Goal: Task Accomplishment & Management: Complete application form

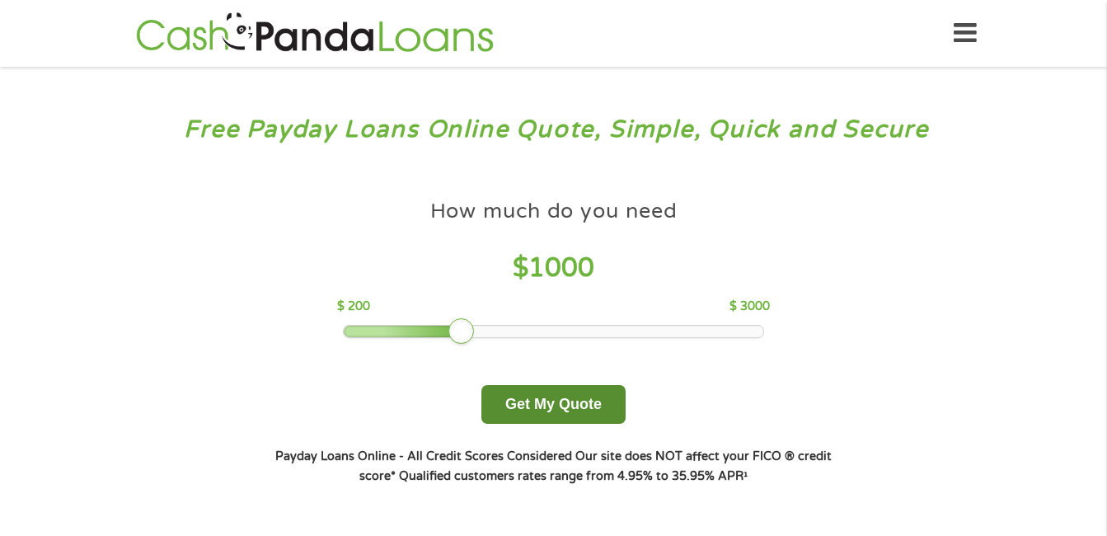
click at [557, 400] on button "Get My Quote" at bounding box center [554, 404] width 144 height 39
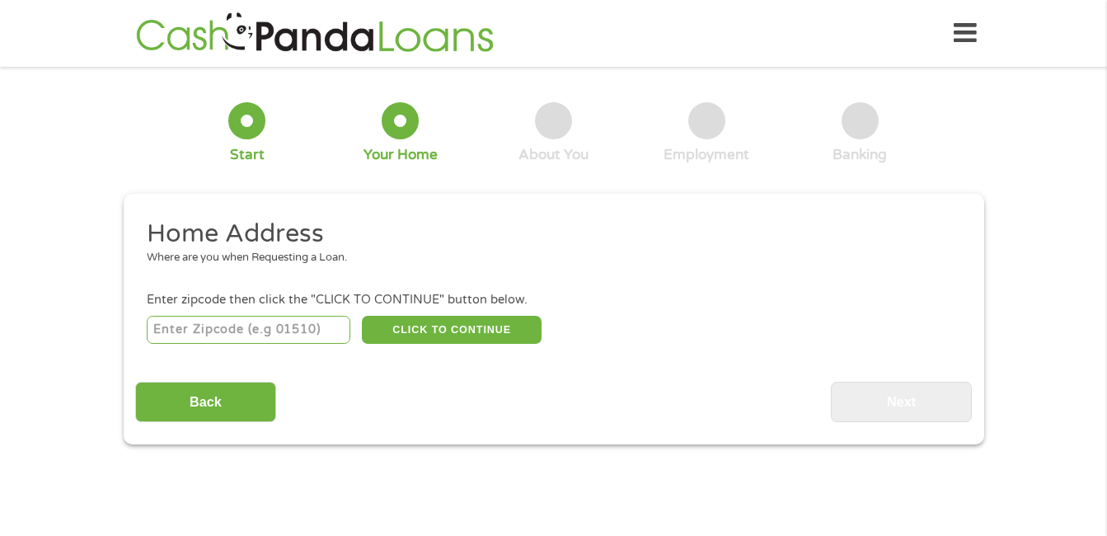
click at [233, 327] on input "number" at bounding box center [249, 330] width 204 height 28
type input "02571"
click at [453, 331] on button "CLICK TO CONTINUE" at bounding box center [452, 330] width 180 height 28
type input "02571"
type input "Wareham"
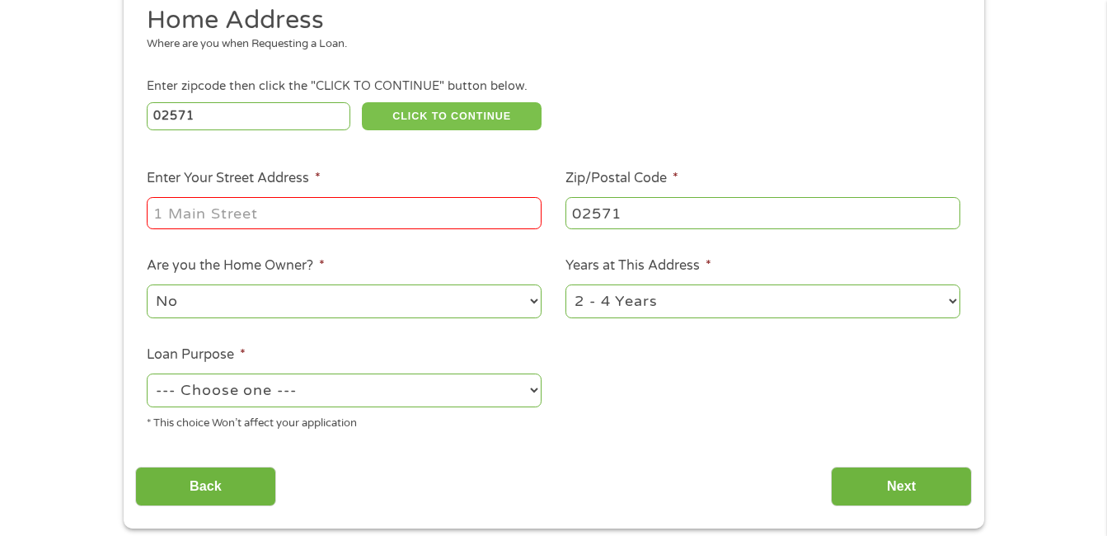
scroll to position [247, 0]
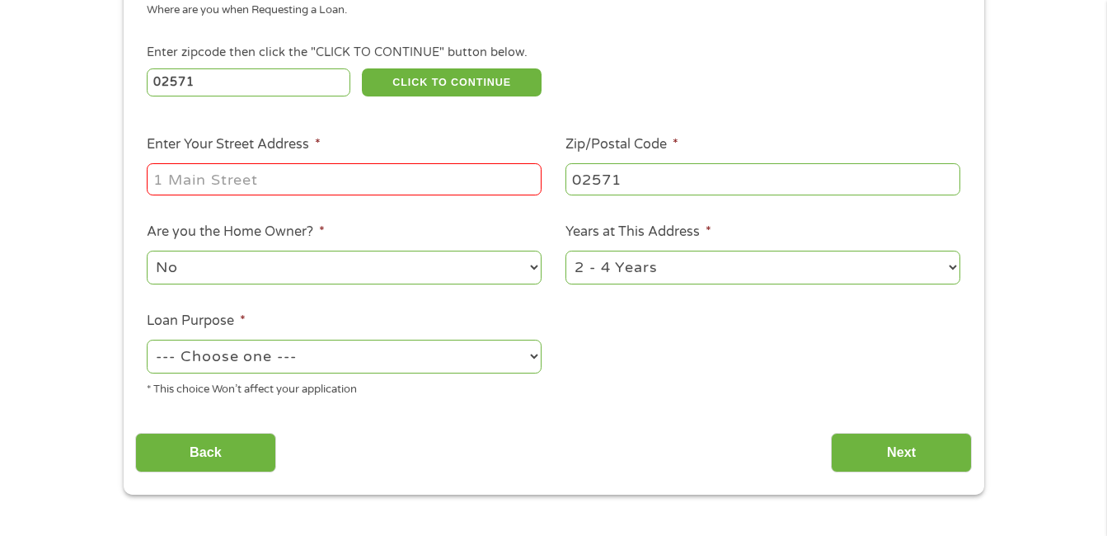
click at [265, 179] on input "Enter Your Street Address *" at bounding box center [344, 178] width 395 height 31
type input "8 [PERSON_NAME]'s Way"
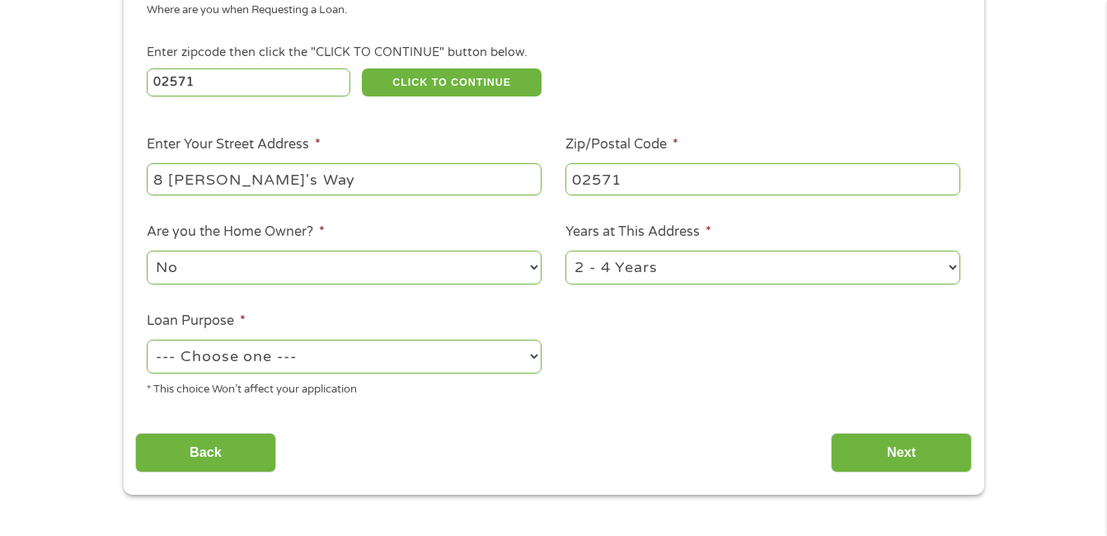
click at [952, 267] on select "1 Year or less 1 - 2 Years 2 - 4 Years Over 4 Years" at bounding box center [763, 268] width 395 height 34
select select "60months"
click at [566, 251] on select "1 Year or less 1 - 2 Years 2 - 4 Years Over 4 Years" at bounding box center [763, 268] width 395 height 34
click at [537, 357] on select "--- Choose one --- Pay Bills Debt Consolidation Home Improvement Major Purchase…" at bounding box center [344, 357] width 395 height 34
select select "other"
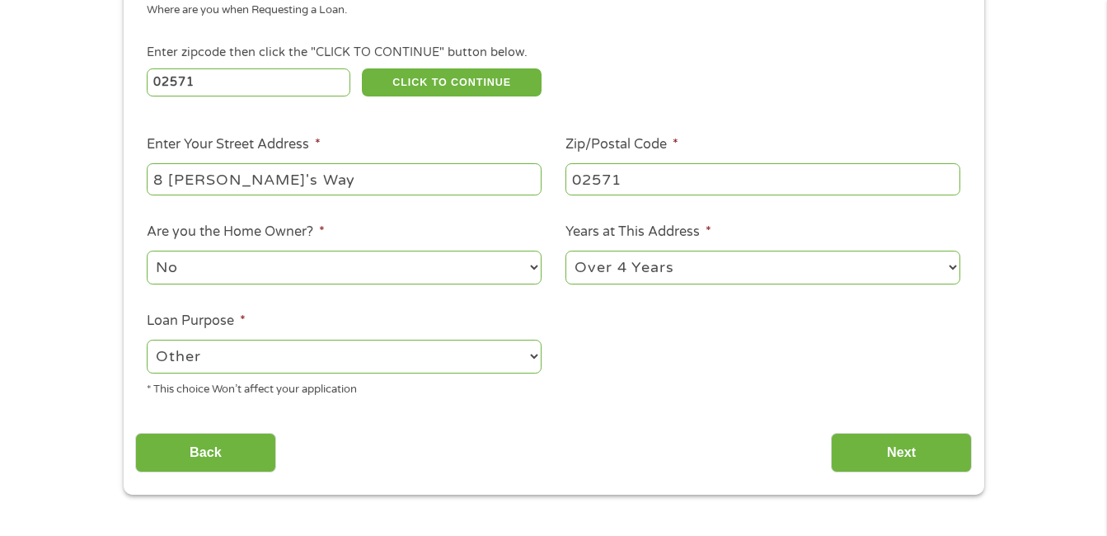
click at [147, 340] on select "--- Choose one --- Pay Bills Debt Consolidation Home Improvement Major Purchase…" at bounding box center [344, 357] width 395 height 34
click at [907, 456] on input "Next" at bounding box center [901, 453] width 141 height 40
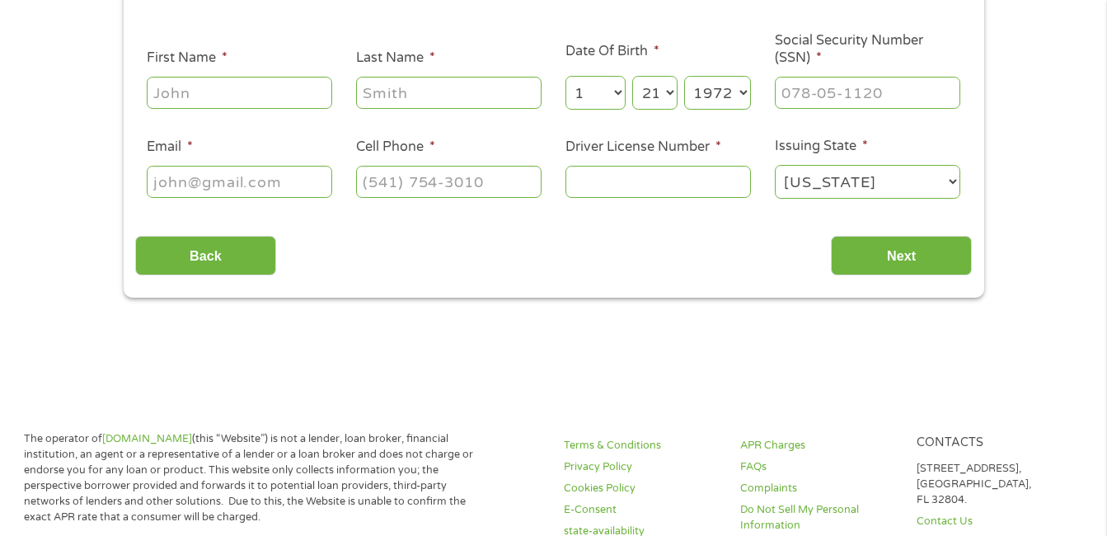
scroll to position [0, 0]
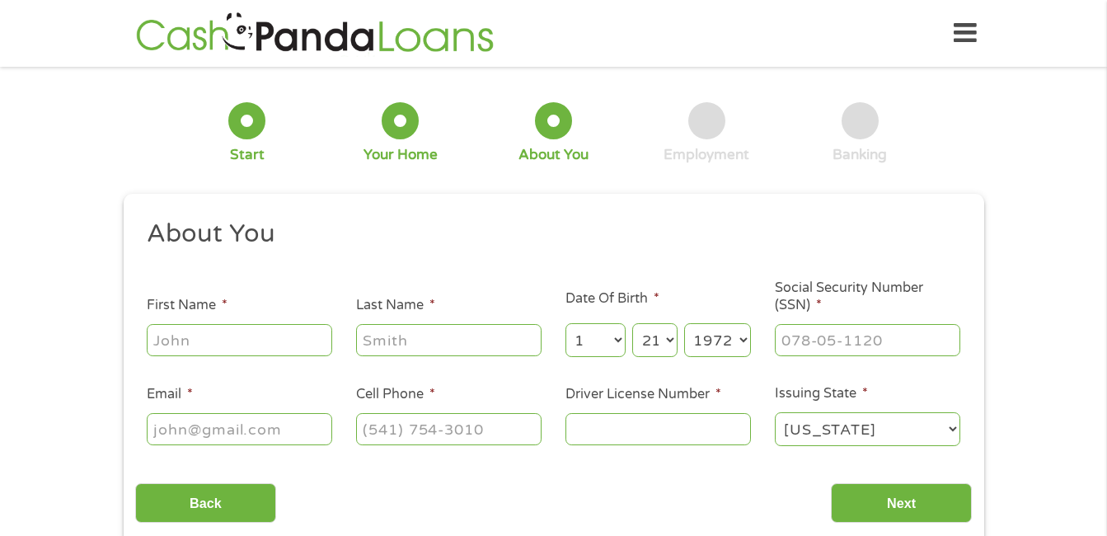
click at [211, 341] on input "First Name *" at bounding box center [240, 339] width 186 height 31
click at [261, 336] on input "[PERSON_NAME]" at bounding box center [240, 339] width 186 height 31
type input "[PERSON_NAME]"
click at [383, 341] on input "Last Name *" at bounding box center [449, 339] width 186 height 31
type input "[PERSON_NAME]"
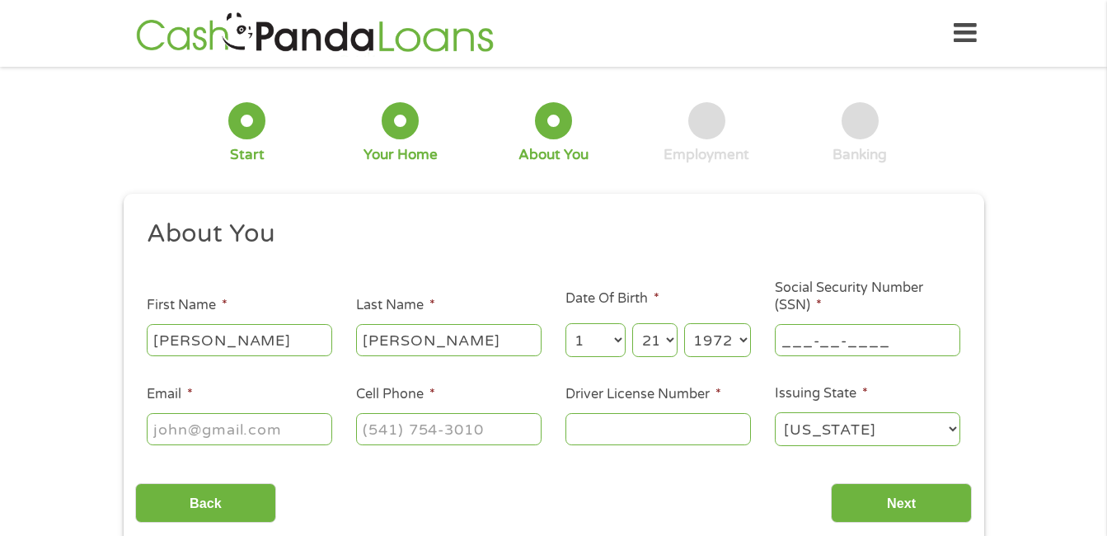
click at [861, 344] on input "___-__-____" at bounding box center [868, 339] width 186 height 31
type input "017-48-8997"
click at [208, 431] on input "Email *" at bounding box center [240, 428] width 186 height 31
type input "[EMAIL_ADDRESS][DOMAIN_NAME]"
click at [512, 430] on input "[PHONE_NUMBER]" at bounding box center [449, 428] width 186 height 31
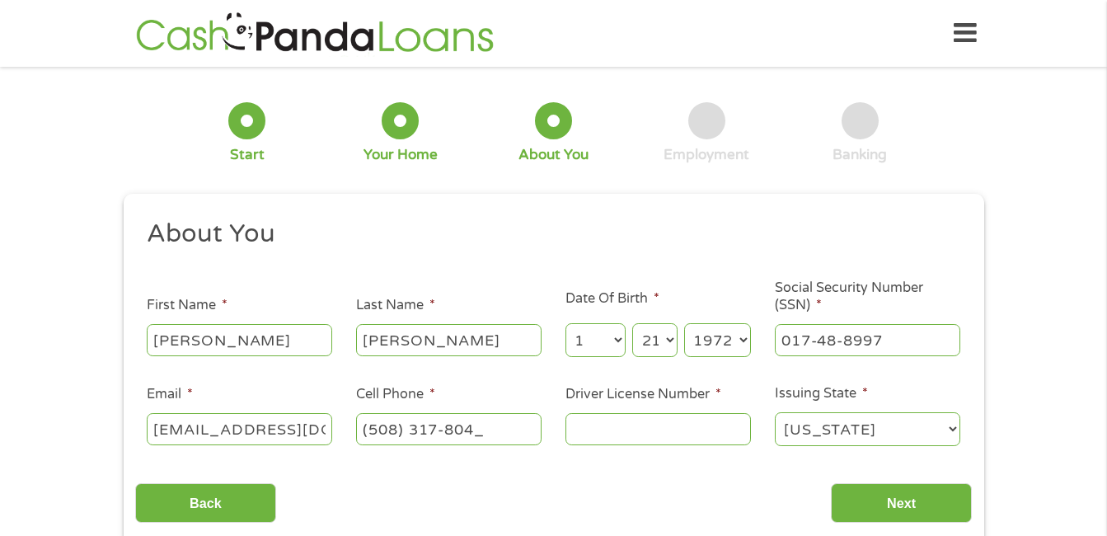
type input "[PHONE_NUMBER]"
click at [611, 435] on input "Driver License Number *" at bounding box center [659, 428] width 186 height 31
type input "S74689541"
click at [901, 497] on input "Next" at bounding box center [901, 503] width 141 height 40
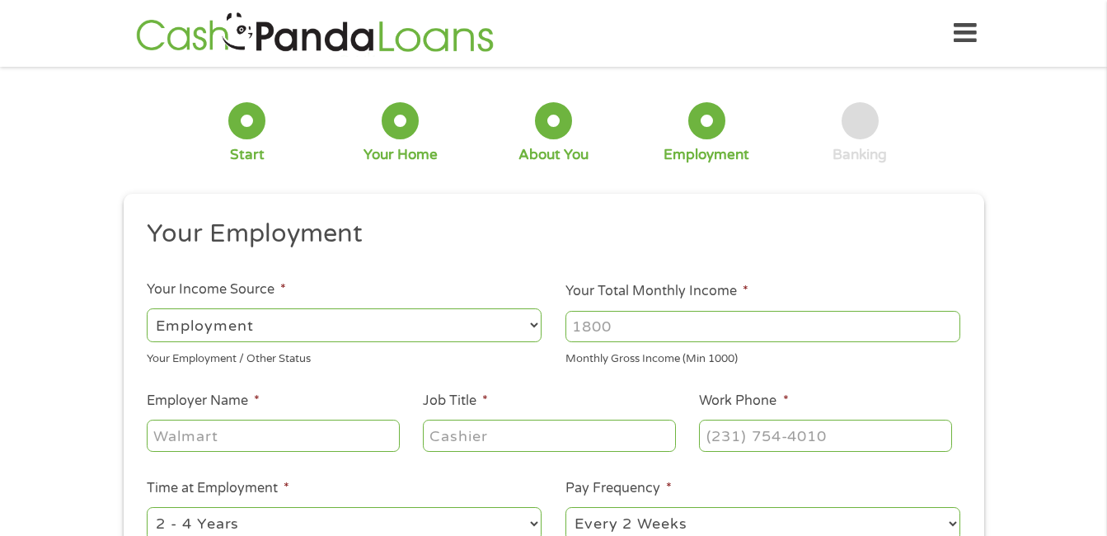
scroll to position [7, 7]
click at [532, 319] on select "--- Choose one --- Employment [DEMOGRAPHIC_DATA] Benefits" at bounding box center [344, 325] width 395 height 34
select select "selfEmployed"
click at [147, 308] on select "--- Choose one --- Employment [DEMOGRAPHIC_DATA] Benefits" at bounding box center [344, 325] width 395 height 34
click at [947, 331] on input "1000" at bounding box center [763, 326] width 395 height 31
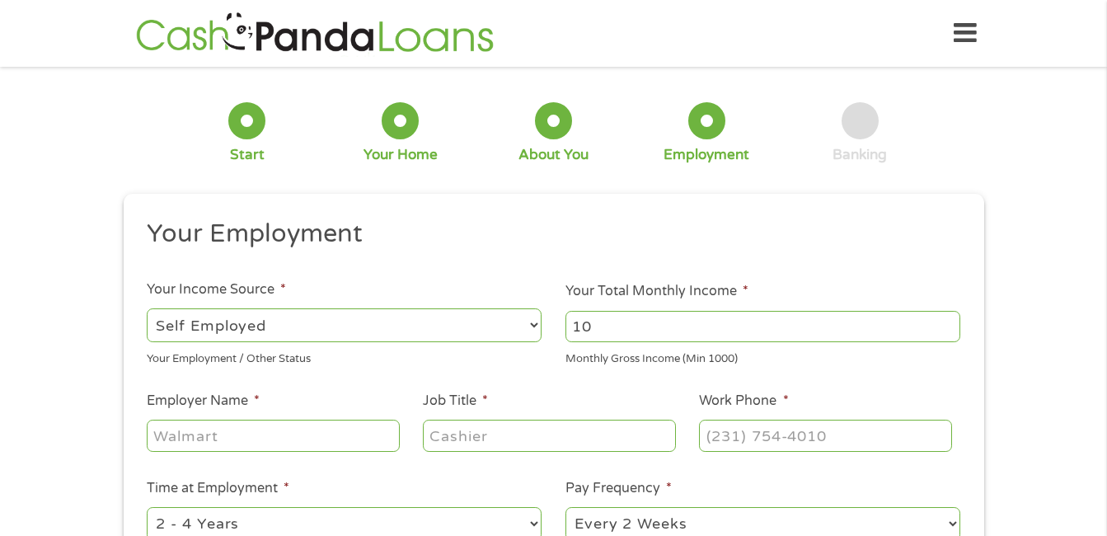
type input "1"
type input "2000"
click at [227, 439] on input "Employer Name *" at bounding box center [273, 435] width 252 height 31
type input "Instacart"
click at [623, 435] on input "Job Title *" at bounding box center [549, 435] width 252 height 31
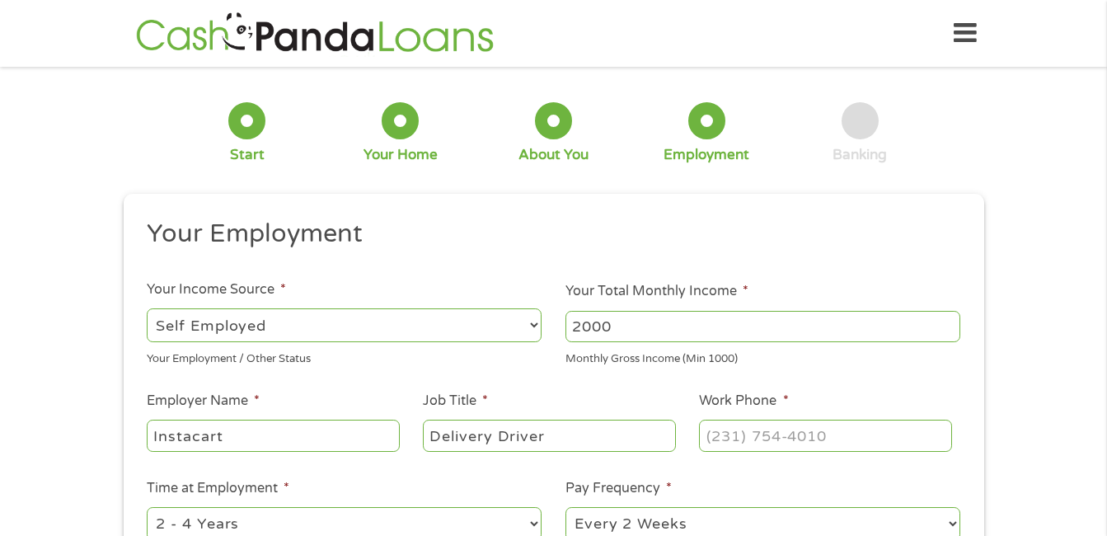
type input "Delivery Driver"
click at [813, 436] on input "(___) ___-____" at bounding box center [825, 435] width 252 height 31
click at [708, 434] on input "(___) ___-____" at bounding box center [825, 435] width 252 height 31
click at [731, 443] on input "(___) ___-____" at bounding box center [825, 435] width 252 height 31
click at [714, 437] on input "(___) ___-____" at bounding box center [825, 435] width 252 height 31
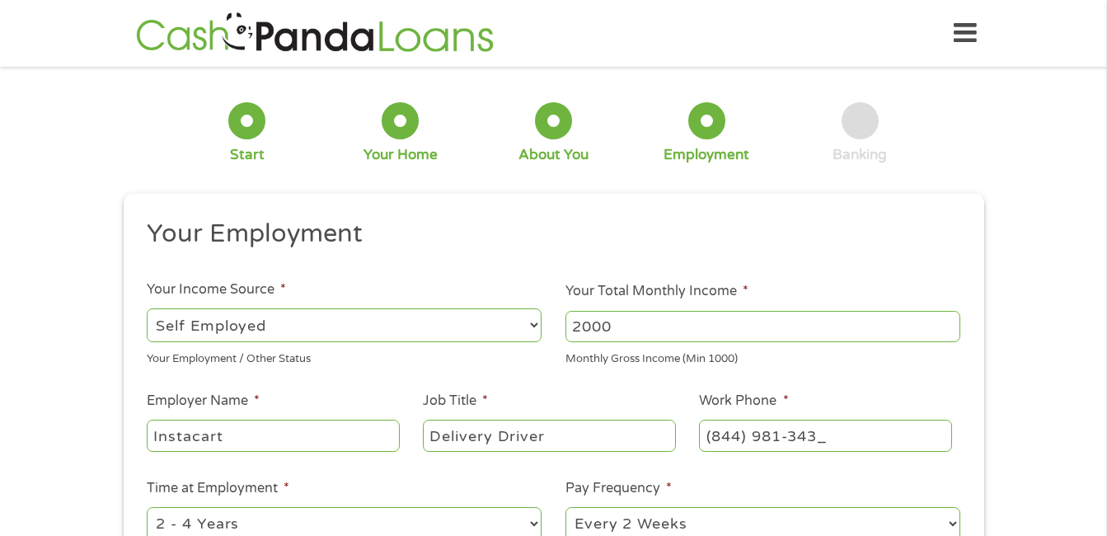
type input "[PHONE_NUMBER]"
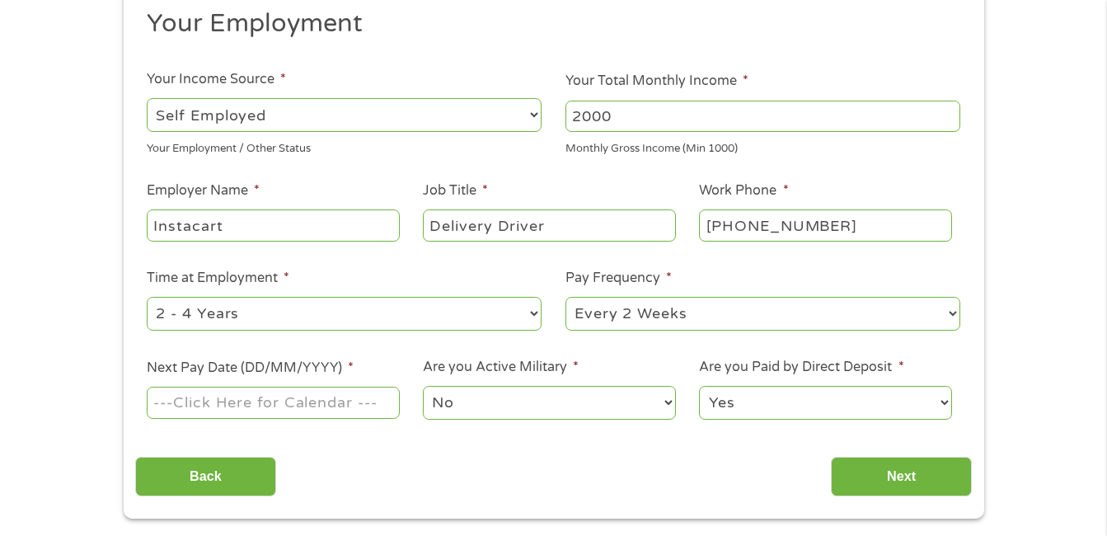
scroll to position [247, 0]
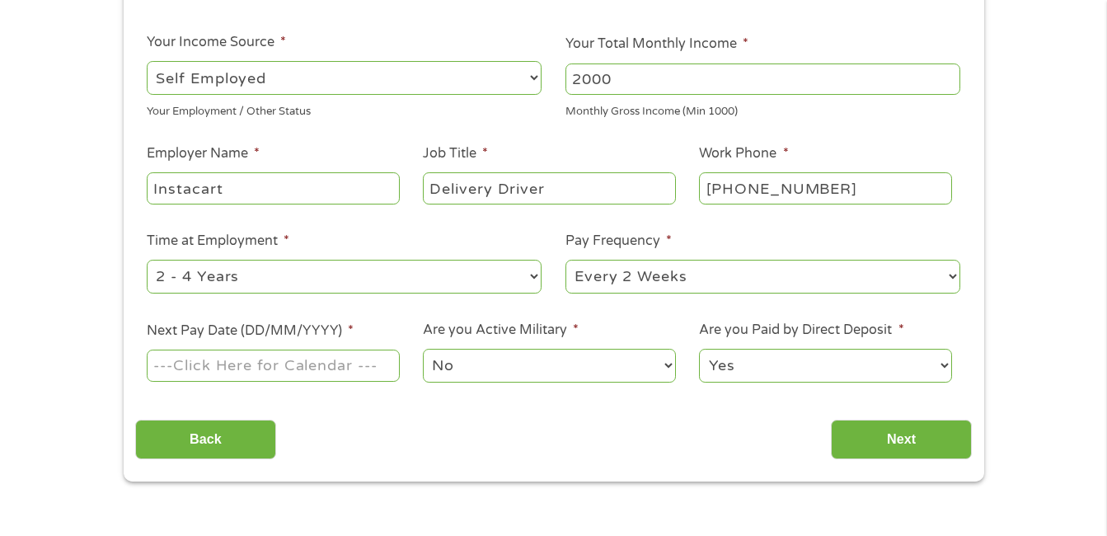
click at [531, 276] on select "--- Choose one --- 1 Year or less 1 - 2 Years 2 - 4 Years Over 4 Years" at bounding box center [344, 277] width 395 height 34
select select "24months"
click at [147, 260] on select "--- Choose one --- 1 Year or less 1 - 2 Years 2 - 4 Years Over 4 Years" at bounding box center [344, 277] width 395 height 34
click at [956, 274] on select "--- Choose one --- Every 2 Weeks Every Week Monthly Semi-Monthly" at bounding box center [763, 277] width 395 height 34
select select "weekly"
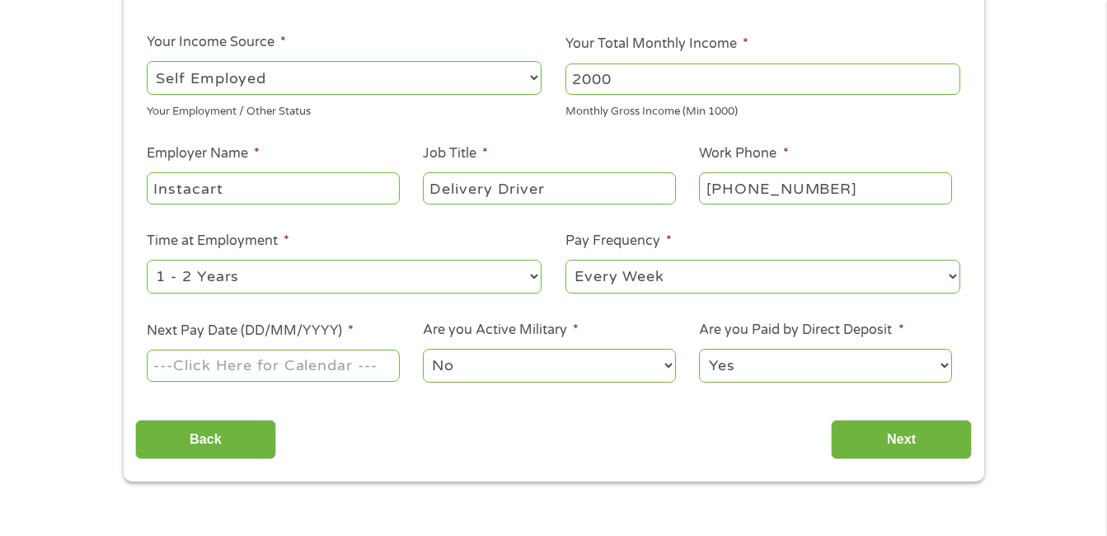
click at [566, 260] on select "--- Choose one --- Every 2 Weeks Every Week Monthly Semi-Monthly" at bounding box center [763, 277] width 395 height 34
click at [221, 368] on input "Next Pay Date (DD/MM/YYYY) *" at bounding box center [273, 365] width 252 height 31
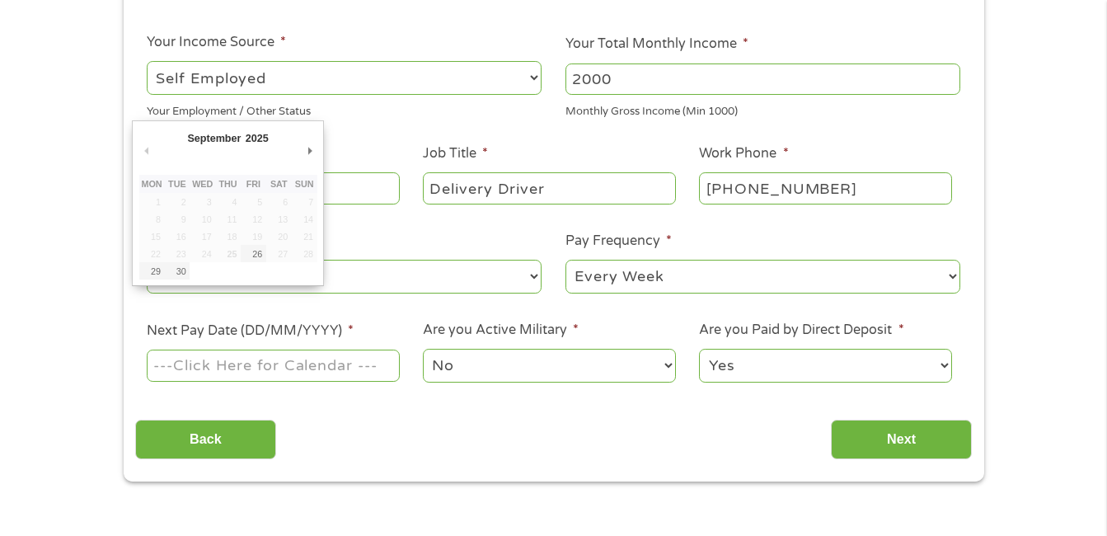
click at [340, 372] on input "Next Pay Date (DD/MM/YYYY) *" at bounding box center [273, 365] width 252 height 31
click at [310, 361] on input "Next Pay Date (DD/MM/YYYY) *" at bounding box center [273, 365] width 252 height 31
click at [350, 326] on span "*" at bounding box center [351, 330] width 6 height 16
click at [350, 350] on input "Next Pay Date (DD/MM/YYYY) *" at bounding box center [273, 365] width 252 height 31
click at [233, 369] on input "Next Pay Date (DD/MM/YYYY) *" at bounding box center [273, 365] width 252 height 31
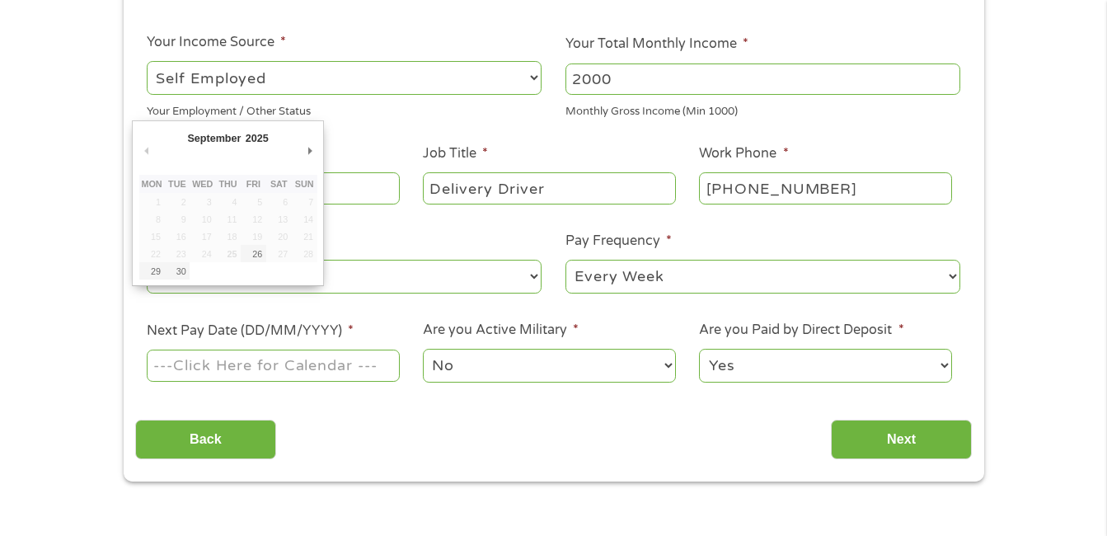
click at [254, 361] on input "Next Pay Date (DD/MM/YYYY) *" at bounding box center [273, 365] width 252 height 31
click at [308, 367] on input "Next Pay Date (DD/MM/YYYY) *" at bounding box center [273, 365] width 252 height 31
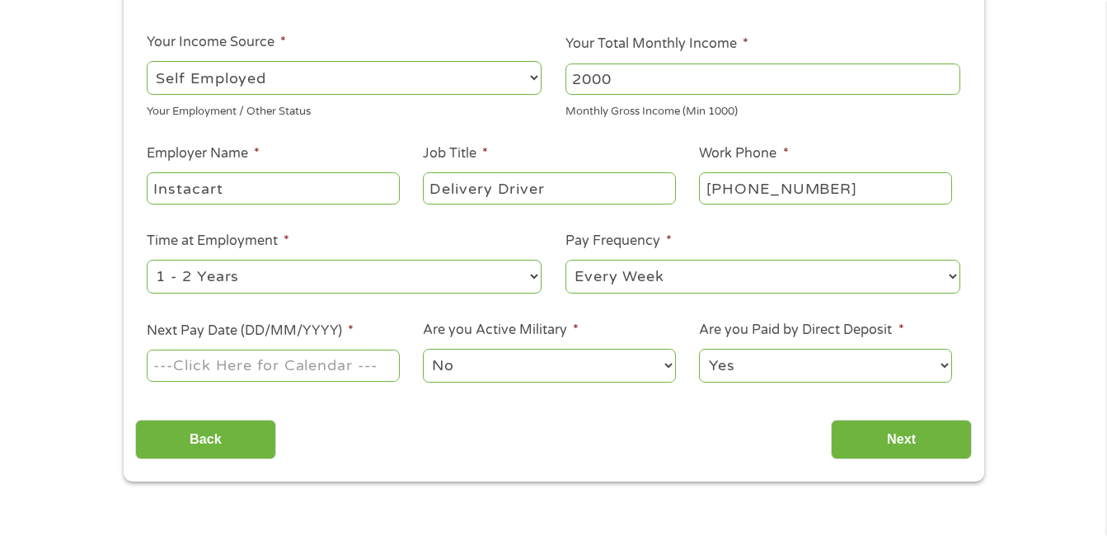
click at [327, 324] on label "Next Pay Date (DD/MM/YYYY) *" at bounding box center [250, 330] width 207 height 17
click at [327, 350] on input "Next Pay Date (DD/MM/YYYY) *" at bounding box center [273, 365] width 252 height 31
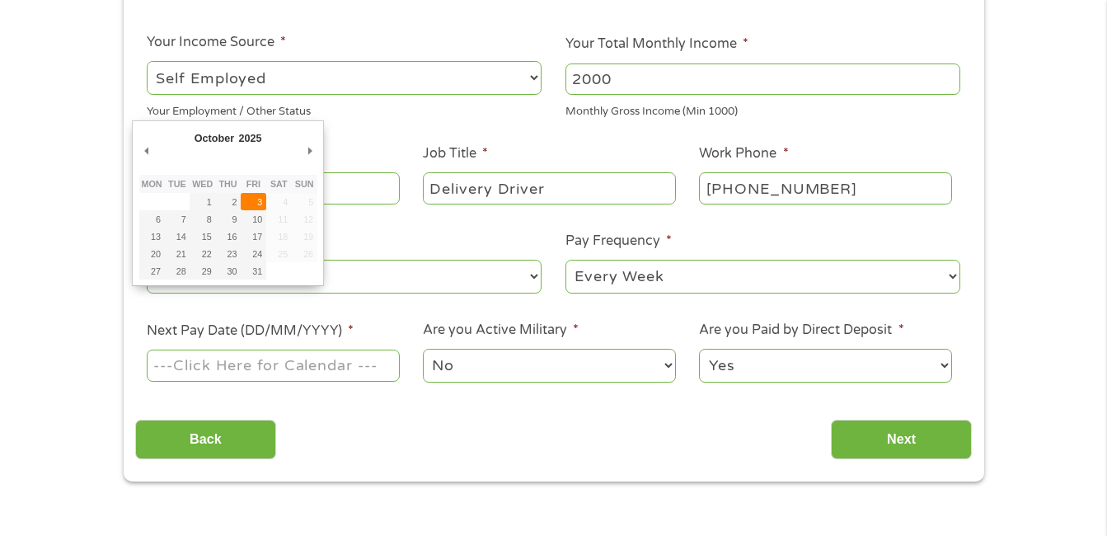
type input "[DATE]"
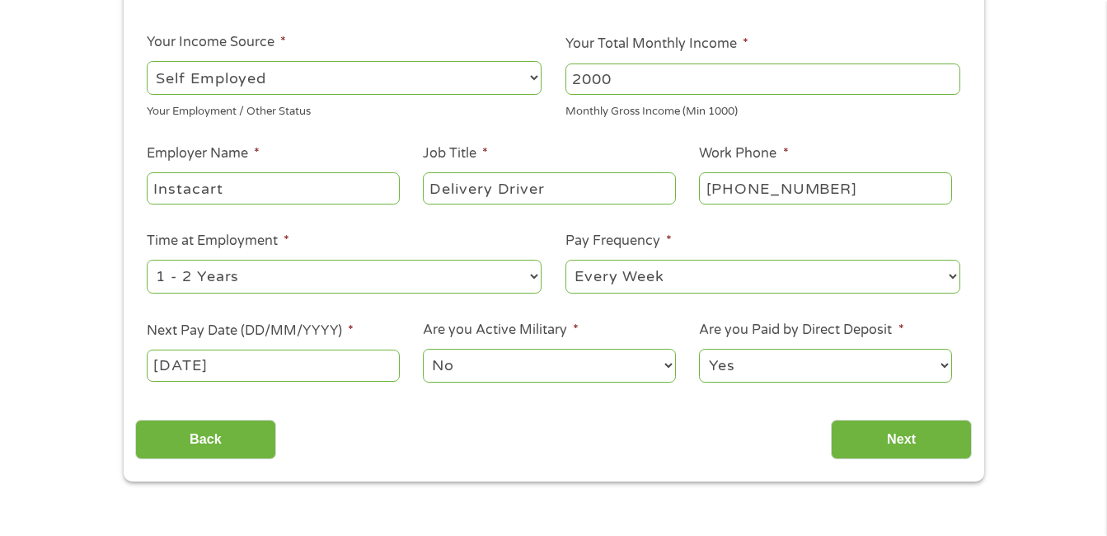
click at [669, 361] on select "No Yes" at bounding box center [549, 366] width 252 height 34
click at [892, 436] on input "Next" at bounding box center [901, 440] width 141 height 40
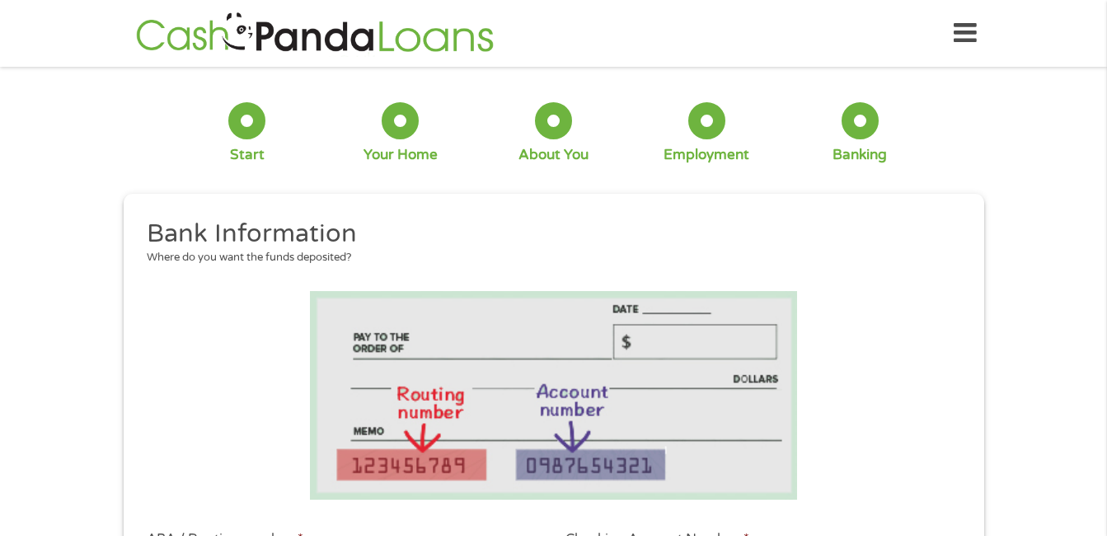
scroll to position [82, 0]
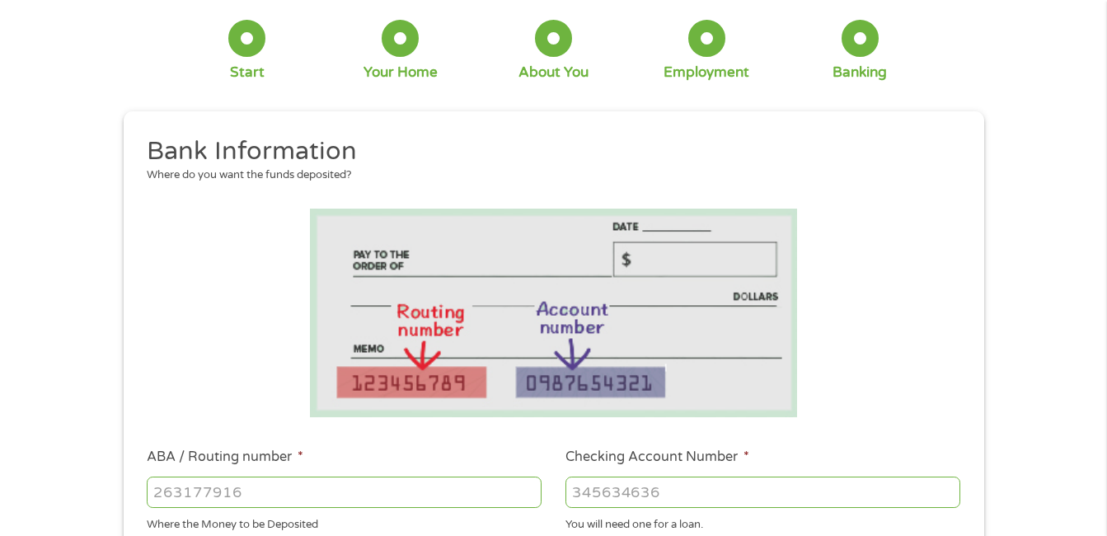
click at [297, 493] on input "ABA / Routing number *" at bounding box center [344, 492] width 395 height 31
type input "031101279"
type input "THE BANCORP BANK"
type input "031101279"
click at [595, 487] on input "Checking Account Number *" at bounding box center [763, 492] width 395 height 31
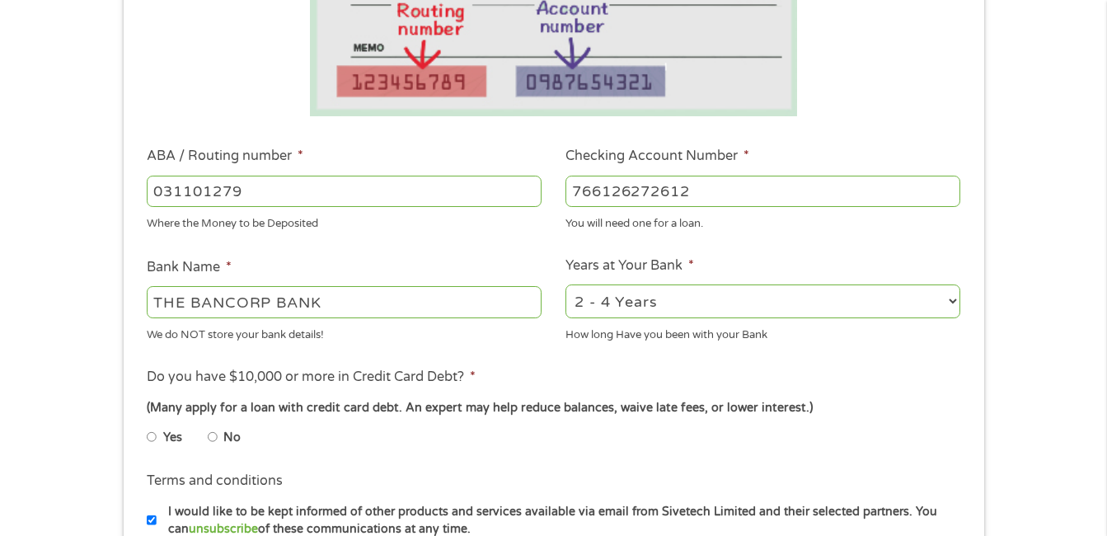
scroll to position [412, 0]
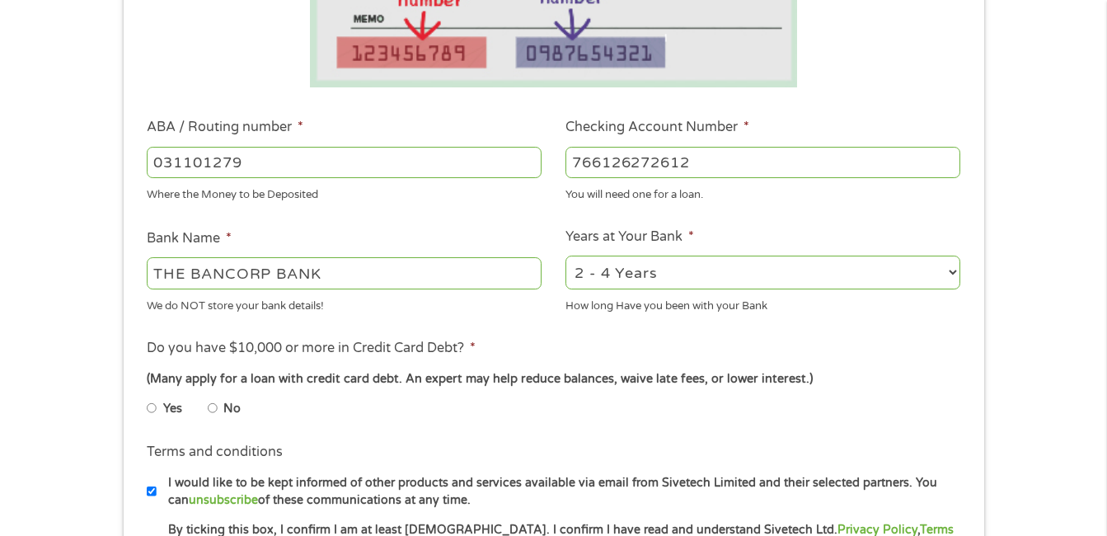
type input "766126272612"
click at [951, 267] on select "2 - 4 Years 6 - 12 Months 1 - 2 Years Over 4 Years" at bounding box center [763, 273] width 395 height 34
select select "12months"
click at [566, 256] on select "2 - 4 Years 6 - 12 Months 1 - 2 Years Over 4 Years" at bounding box center [763, 273] width 395 height 34
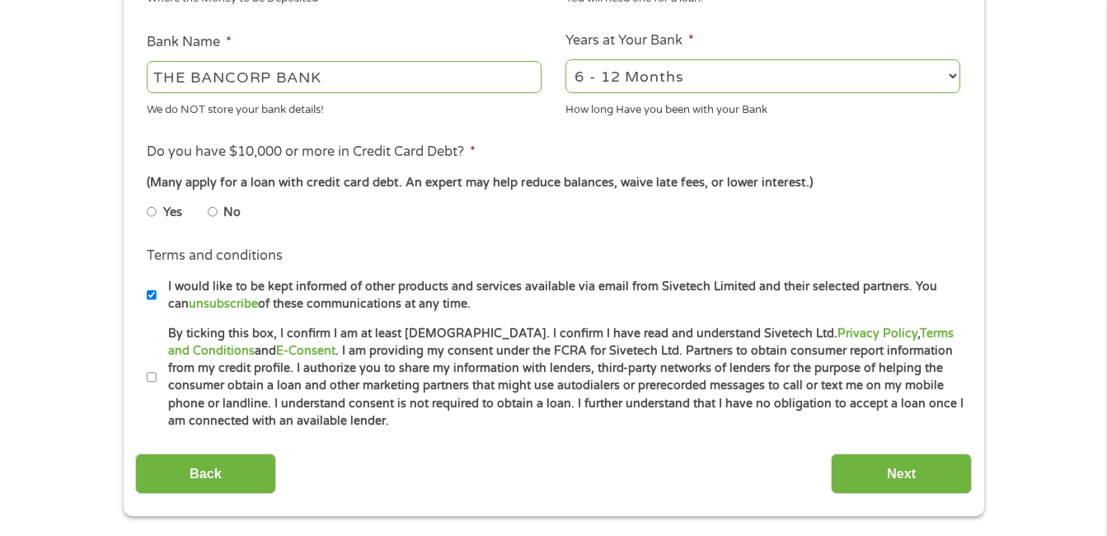
scroll to position [660, 0]
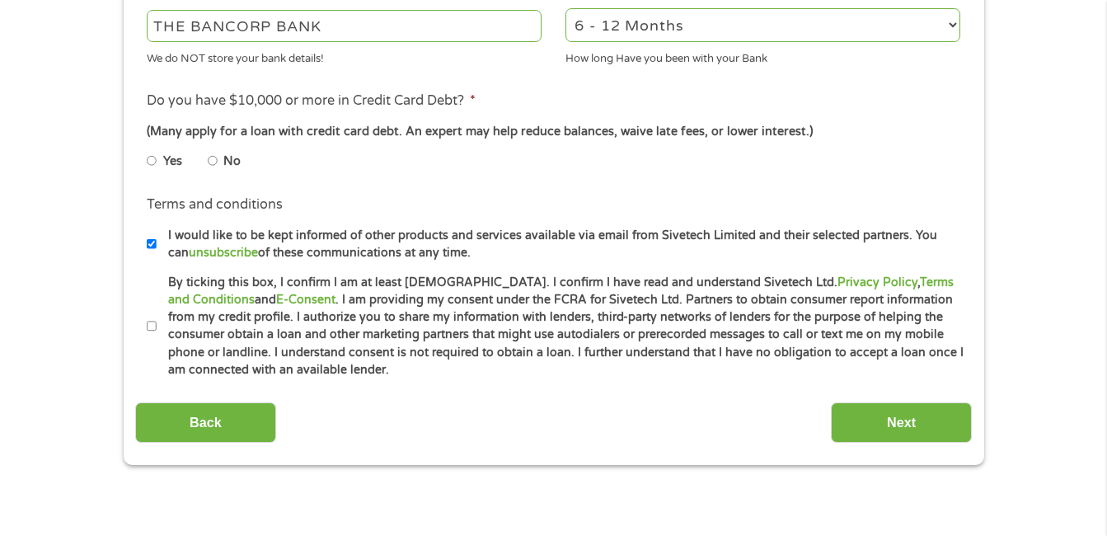
click at [214, 158] on input "No" at bounding box center [213, 161] width 10 height 26
radio input "true"
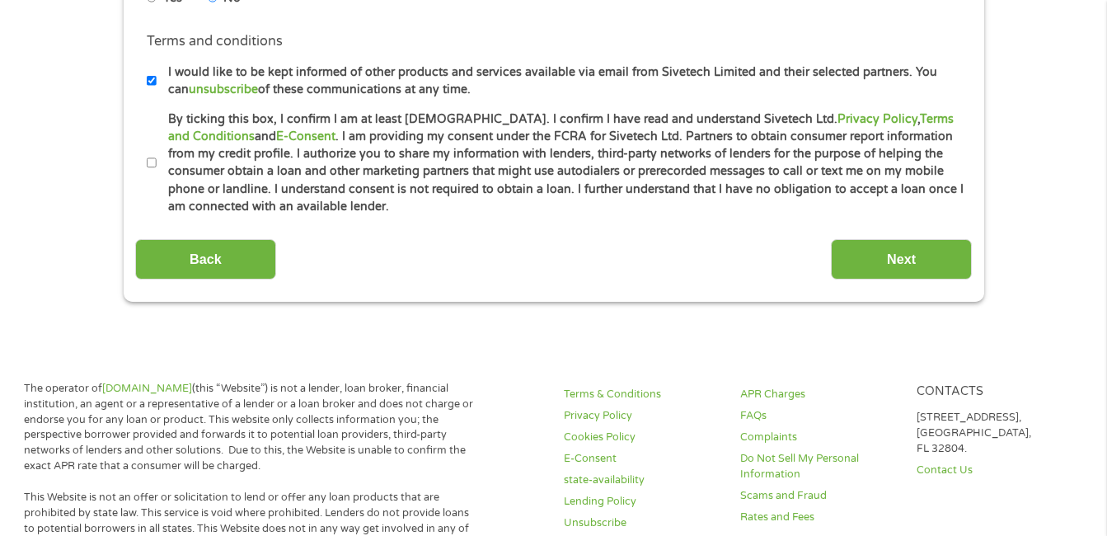
scroll to position [824, 0]
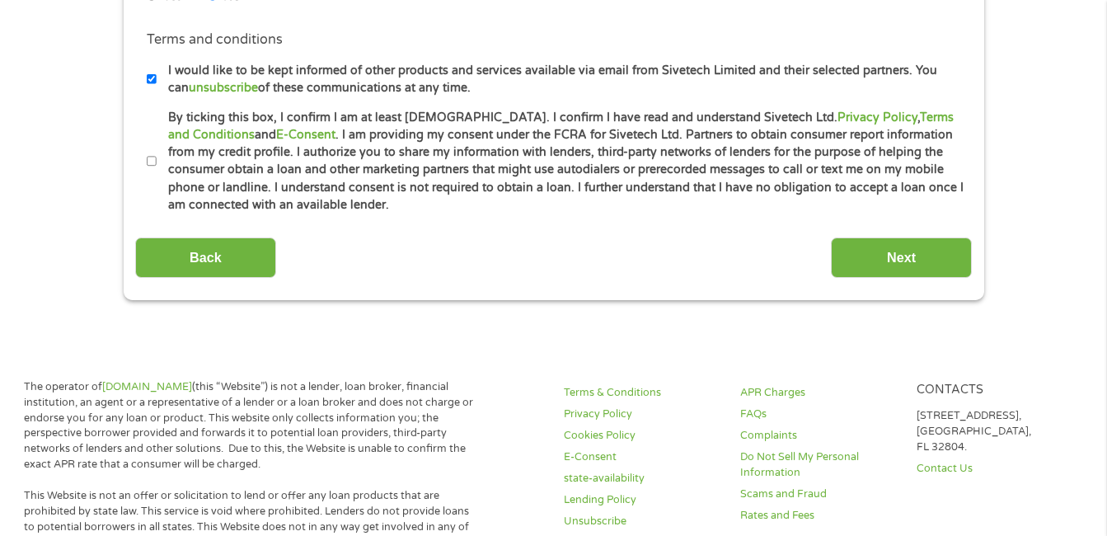
click at [155, 158] on input "By ticking this box, I confirm I am at least [DEMOGRAPHIC_DATA]. I confirm I ha…" at bounding box center [152, 161] width 10 height 26
checkbox input "true"
click at [891, 260] on input "Next" at bounding box center [901, 257] width 141 height 40
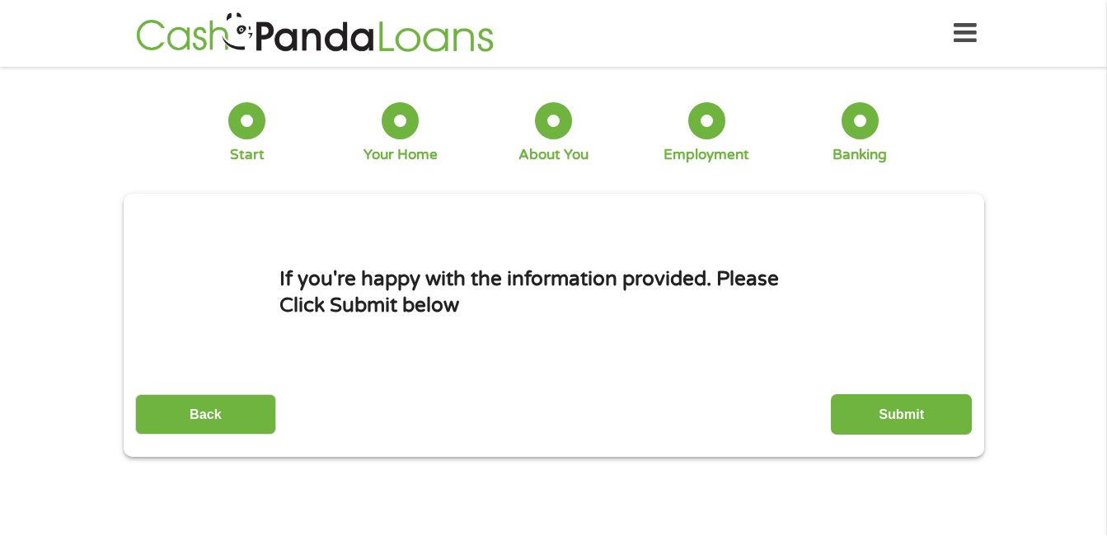
scroll to position [82, 0]
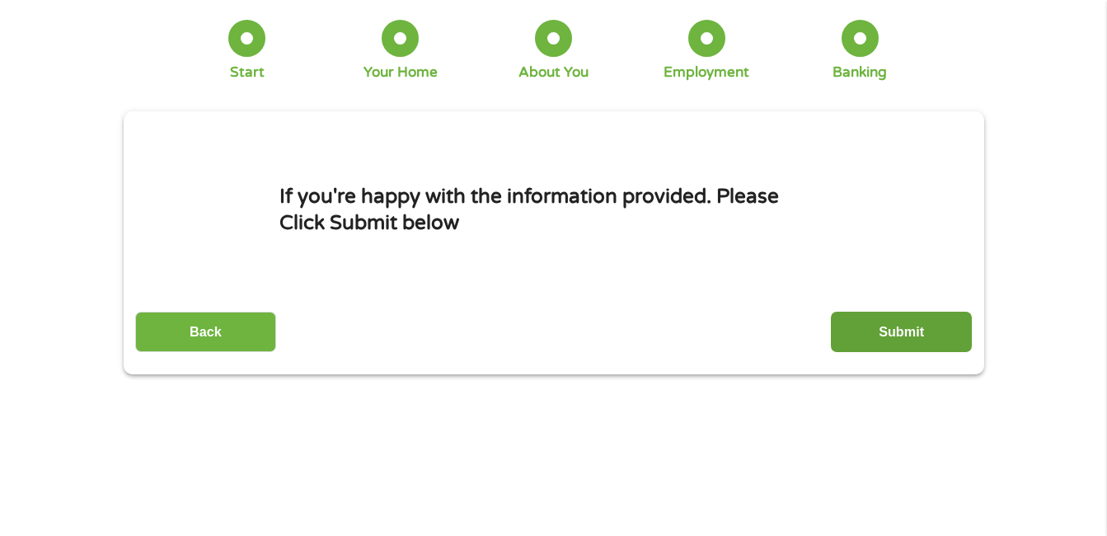
click at [890, 333] on input "Submit" at bounding box center [901, 332] width 141 height 40
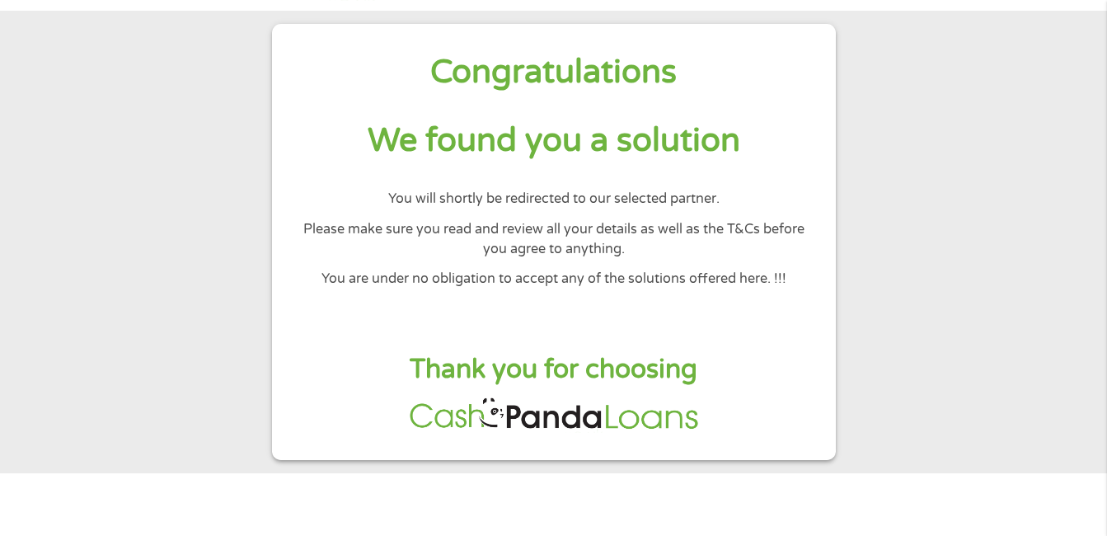
scroll to position [0, 0]
